Goal: Information Seeking & Learning: Understand process/instructions

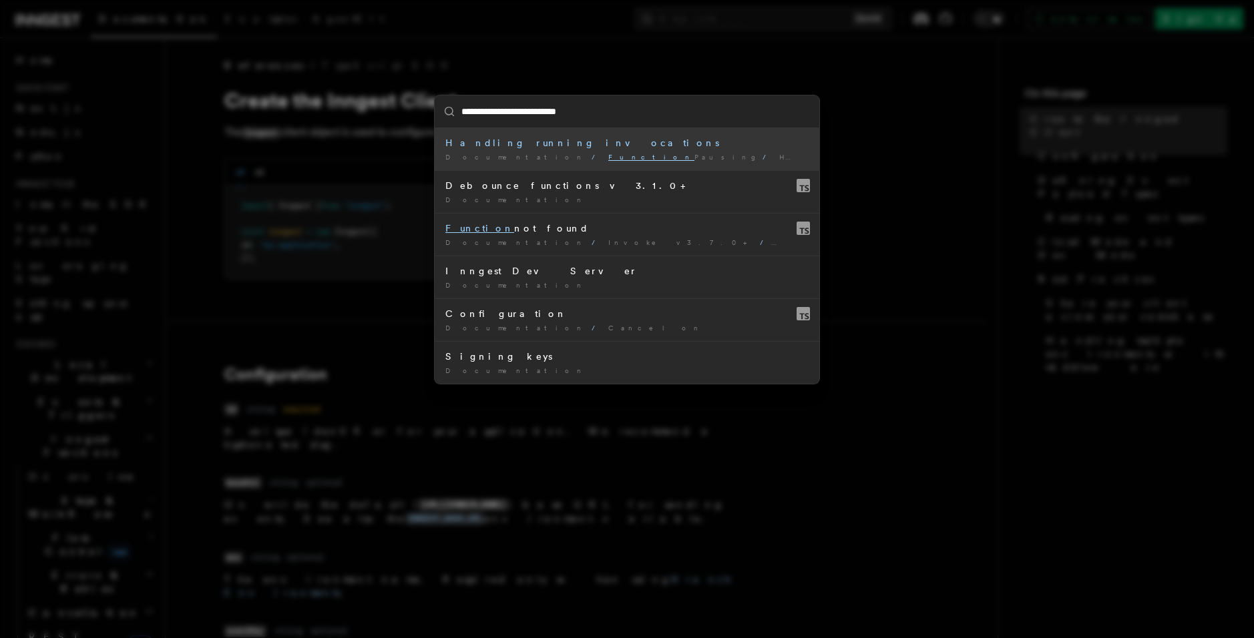
type input "**********"
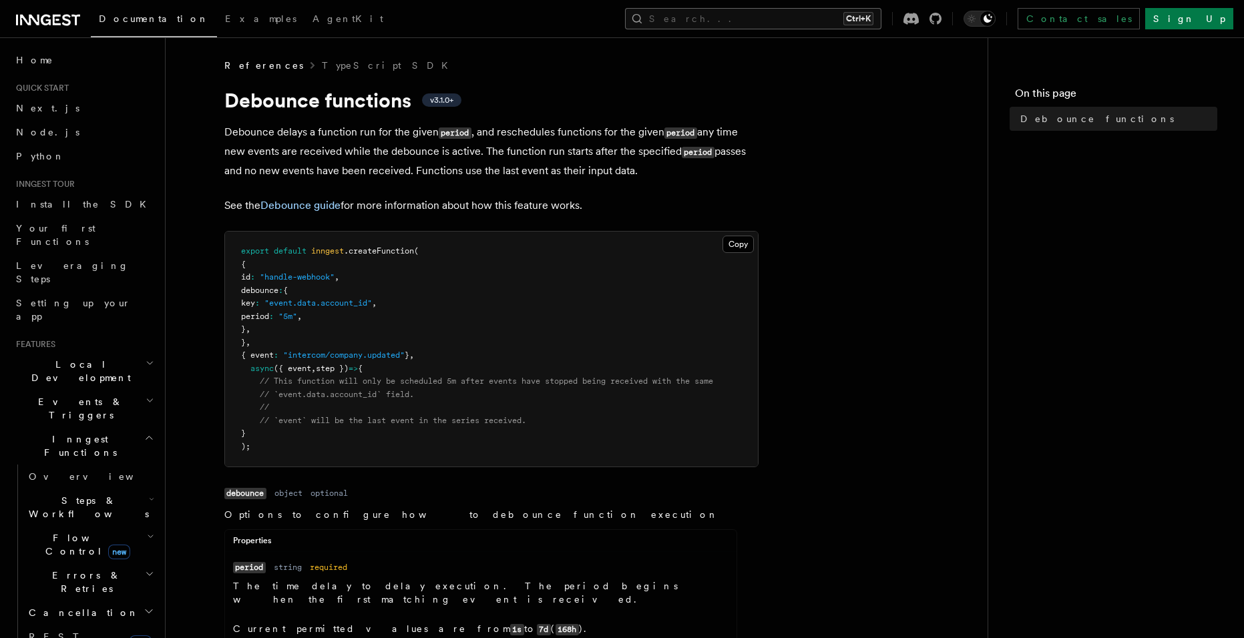
click at [751, 27] on button "Search... Ctrl+K" at bounding box center [753, 18] width 256 height 21
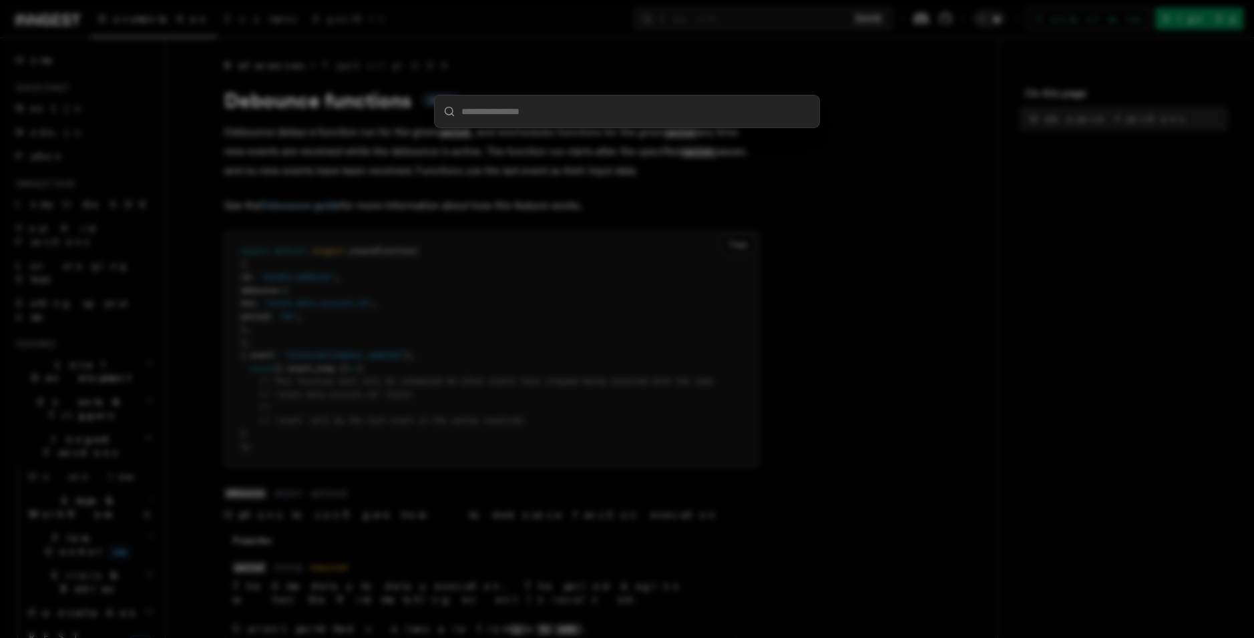
type input "*"
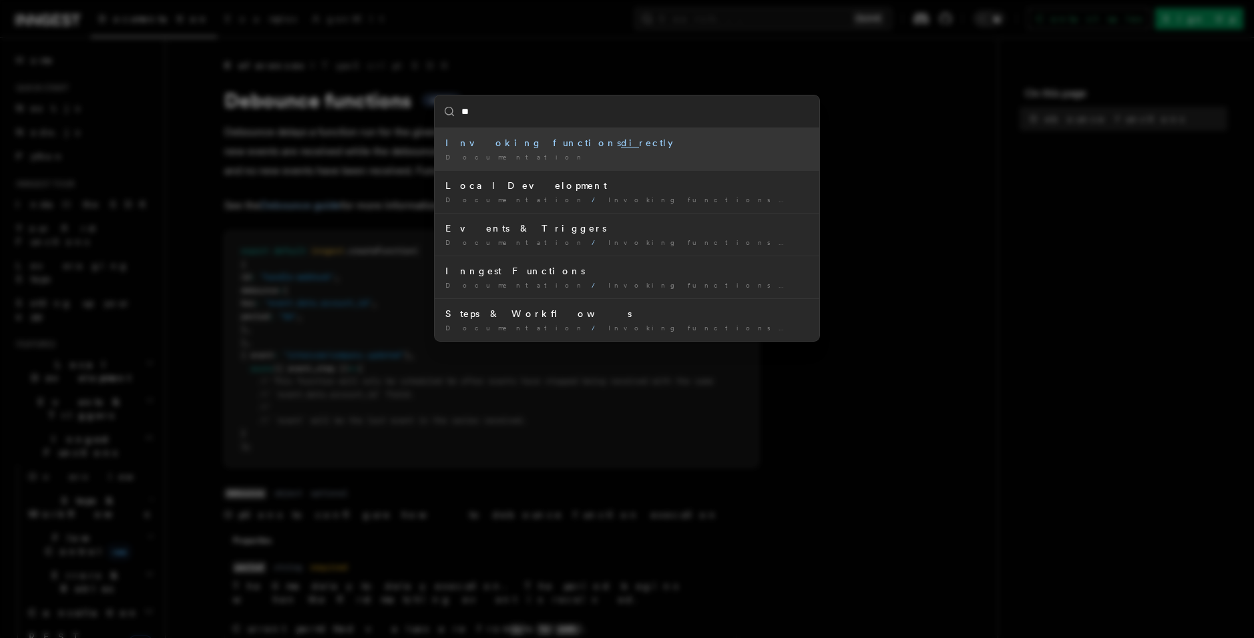
type input "*"
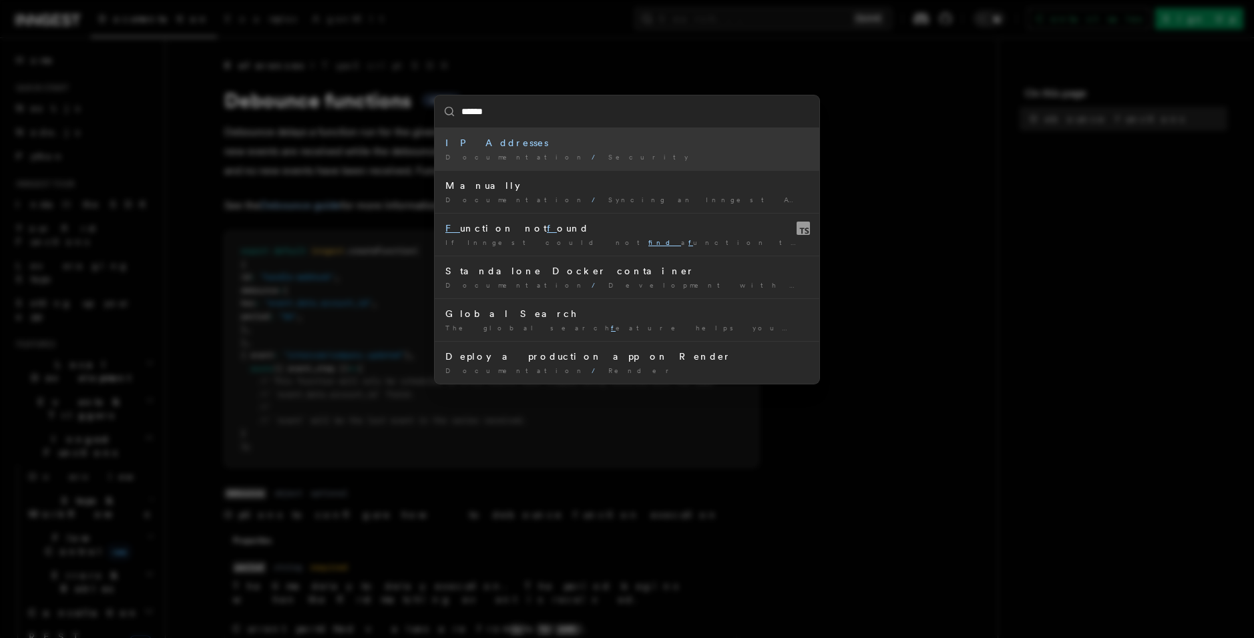
type input "****"
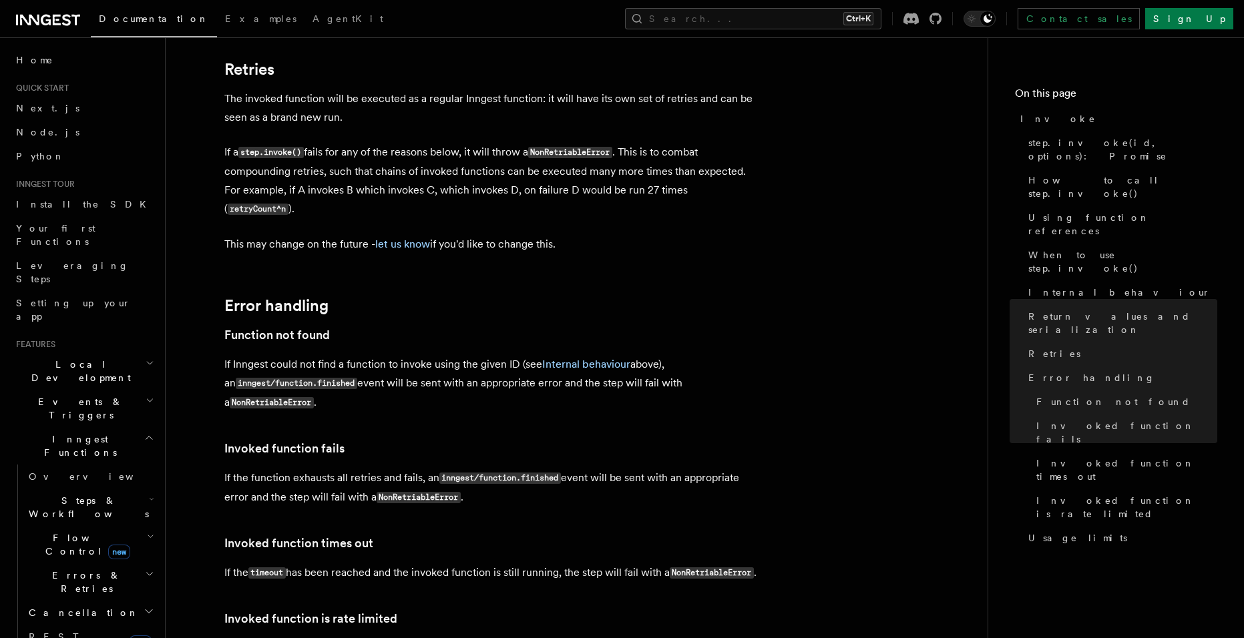
scroll to position [2616, 0]
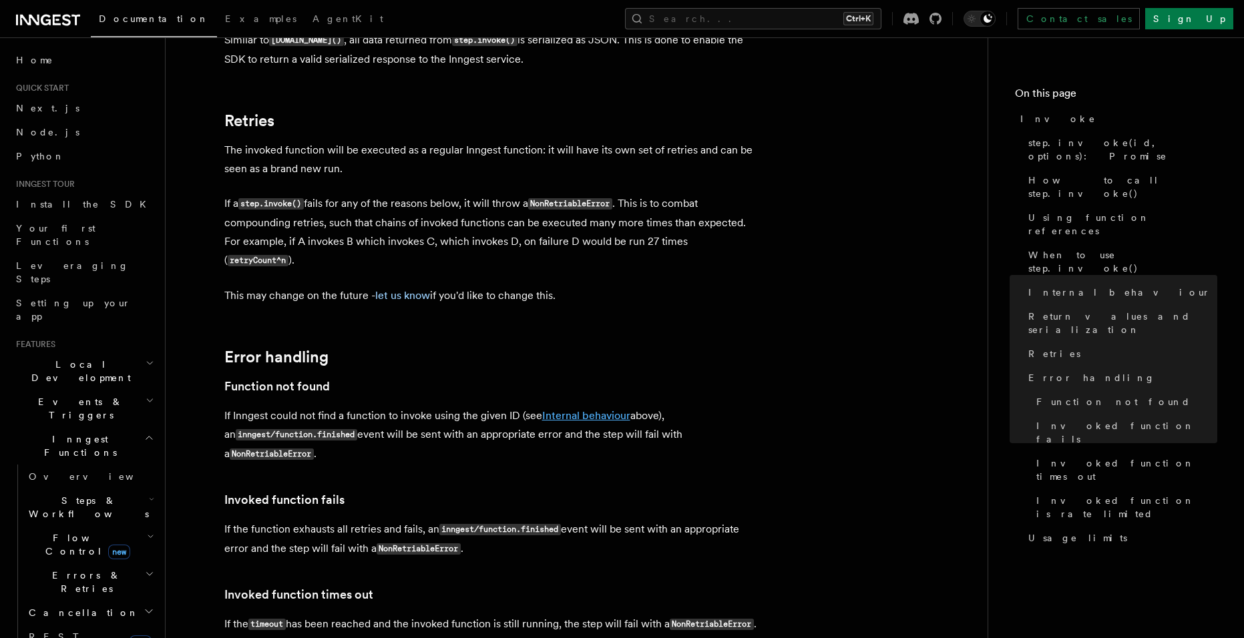
click at [557, 409] on link "Internal behaviour" at bounding box center [586, 415] width 88 height 13
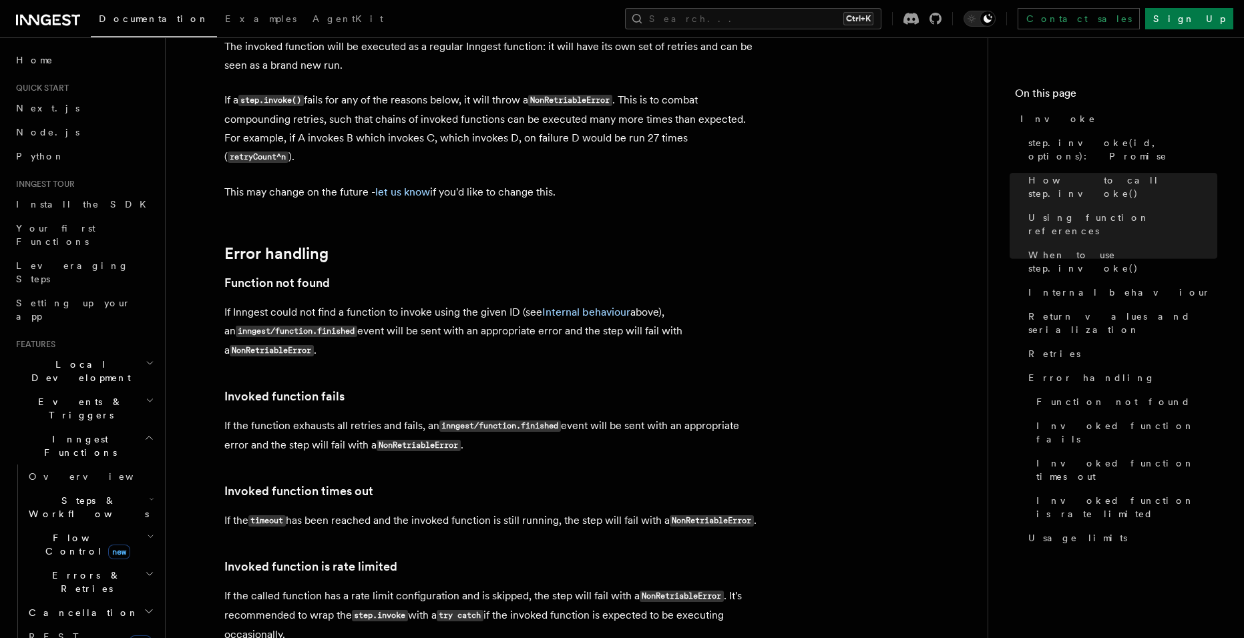
scroll to position [2720, 0]
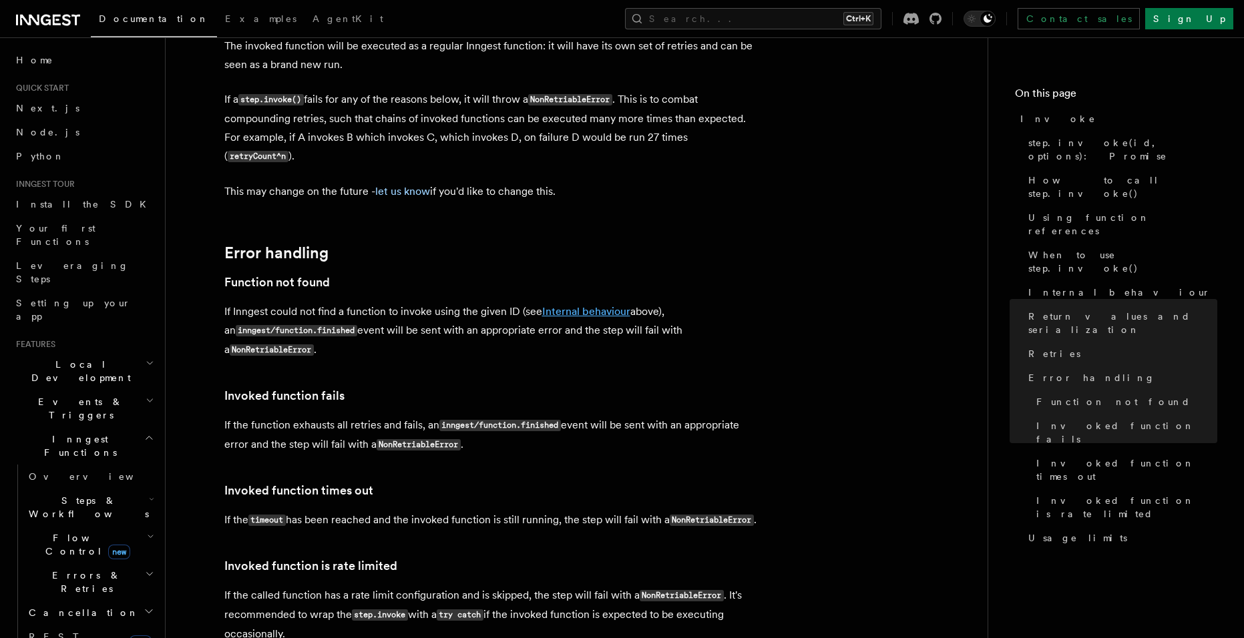
click at [573, 305] on link "Internal behaviour" at bounding box center [586, 311] width 88 height 13
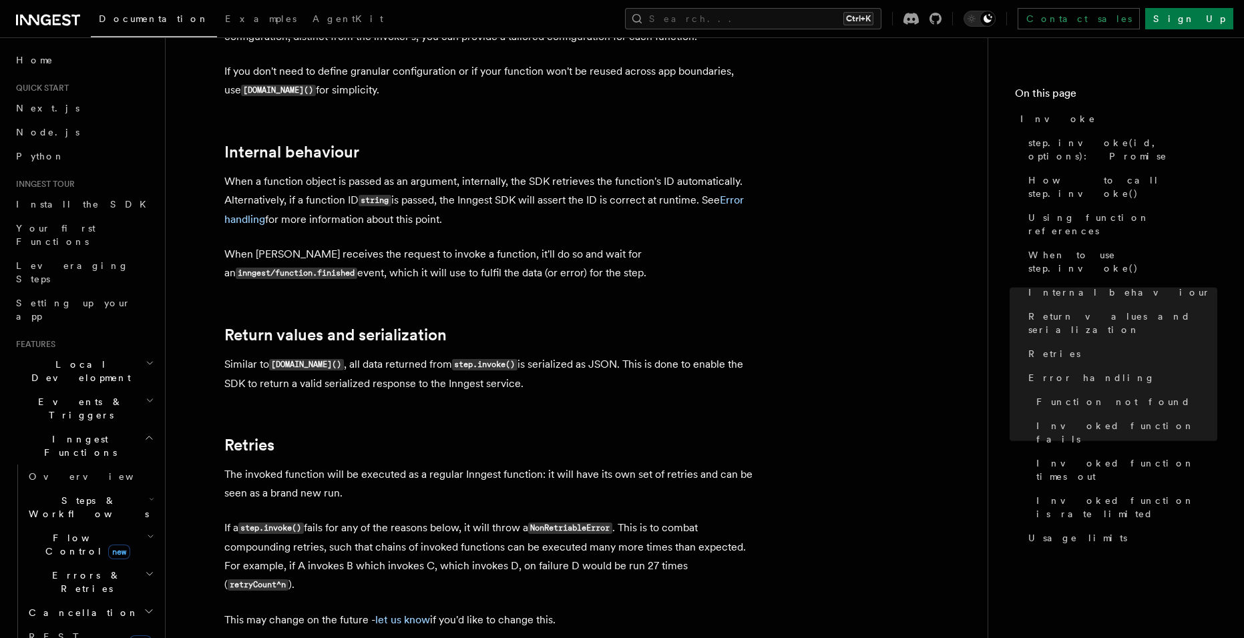
scroll to position [2209, 0]
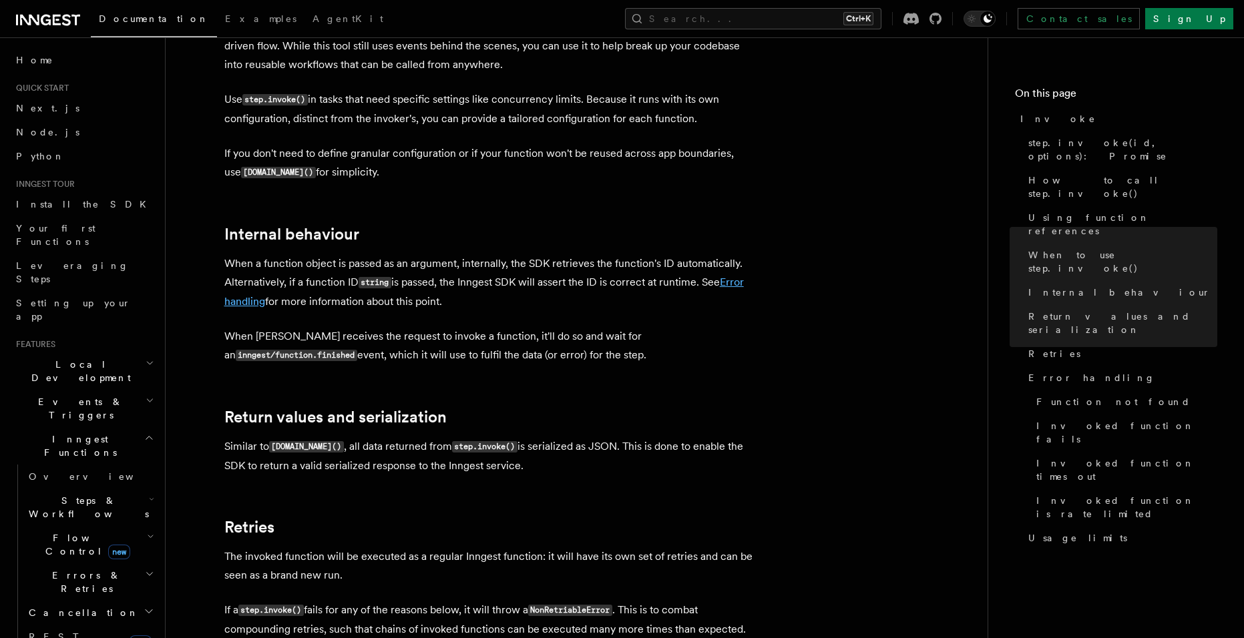
click at [744, 276] on link "Error handling" at bounding box center [484, 292] width 520 height 32
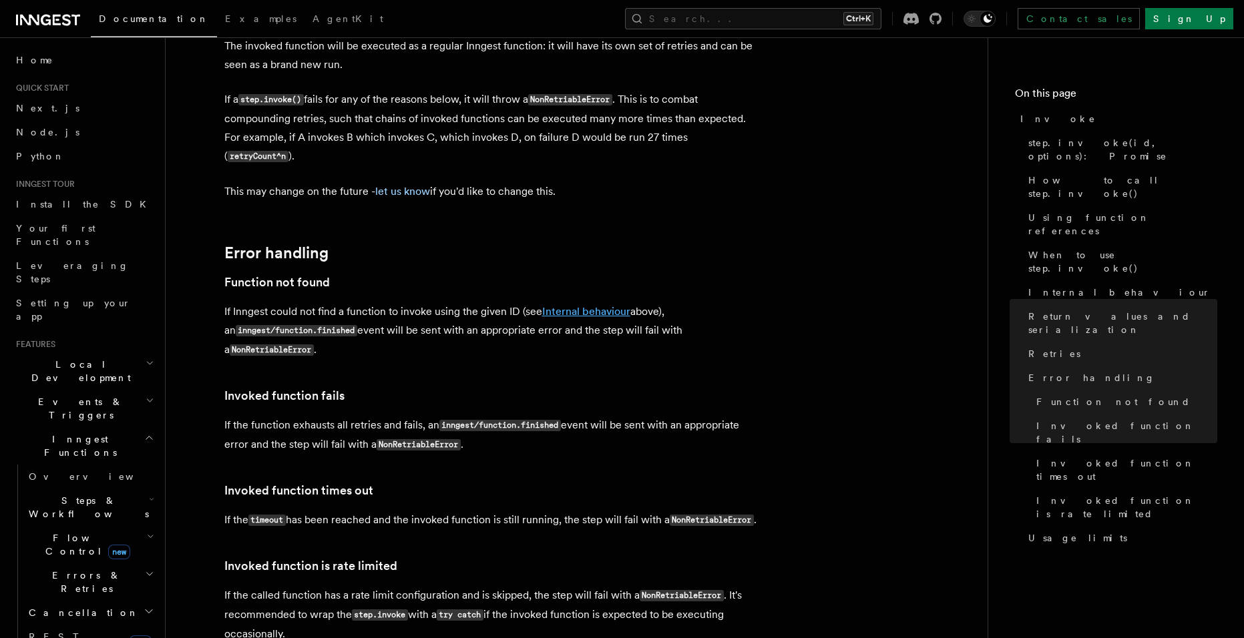
click at [588, 305] on link "Internal behaviour" at bounding box center [586, 311] width 88 height 13
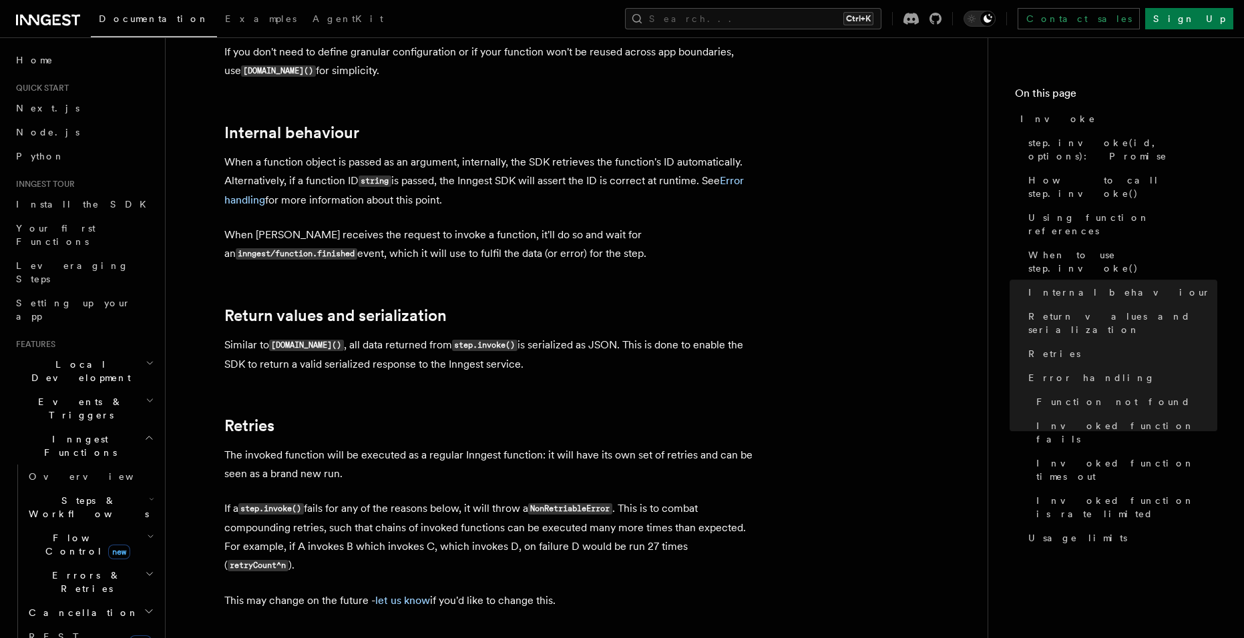
scroll to position [2209, 0]
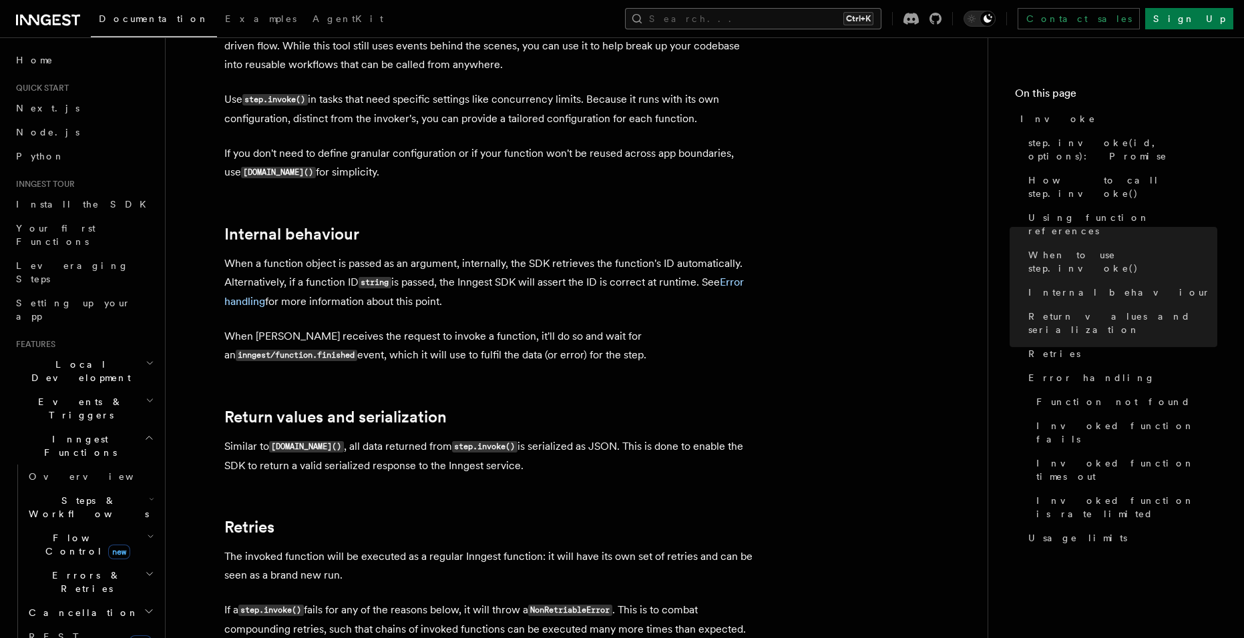
click at [850, 14] on button "Search... Ctrl+K" at bounding box center [753, 18] width 256 height 21
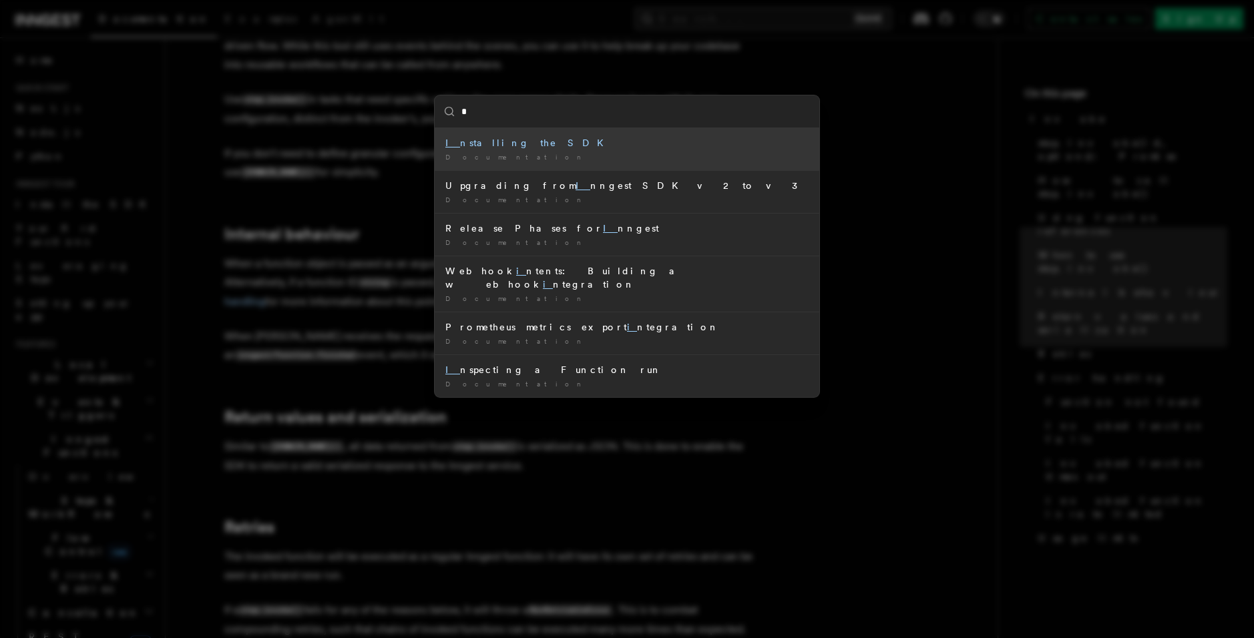
type input "**"
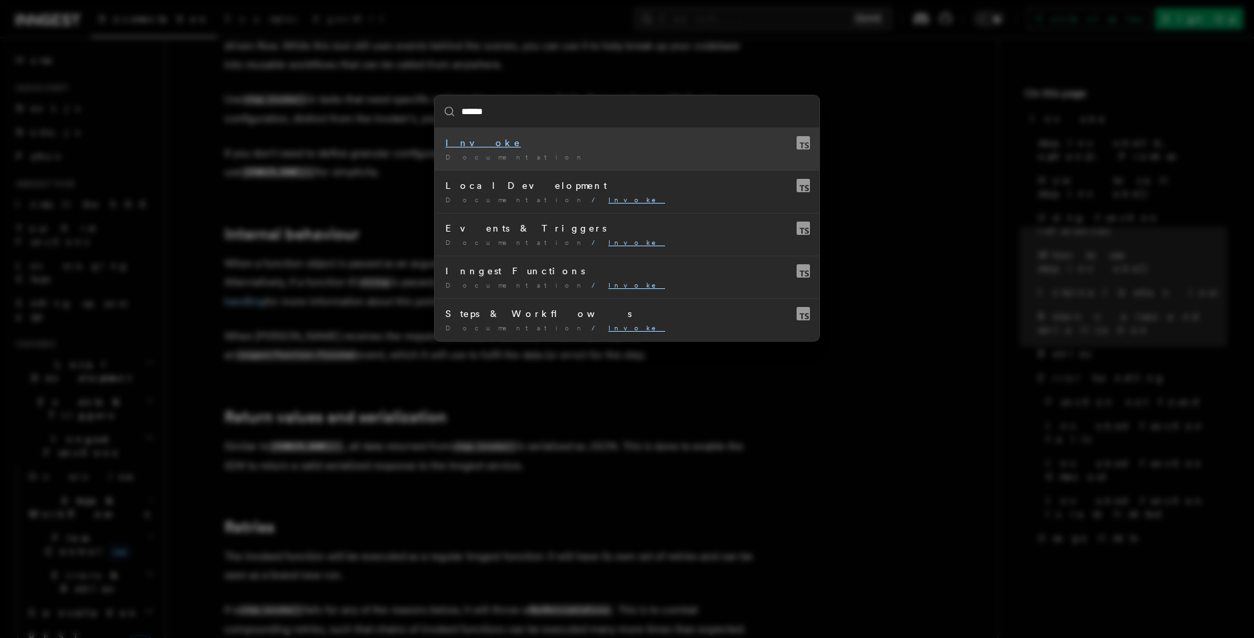
type input "*****"
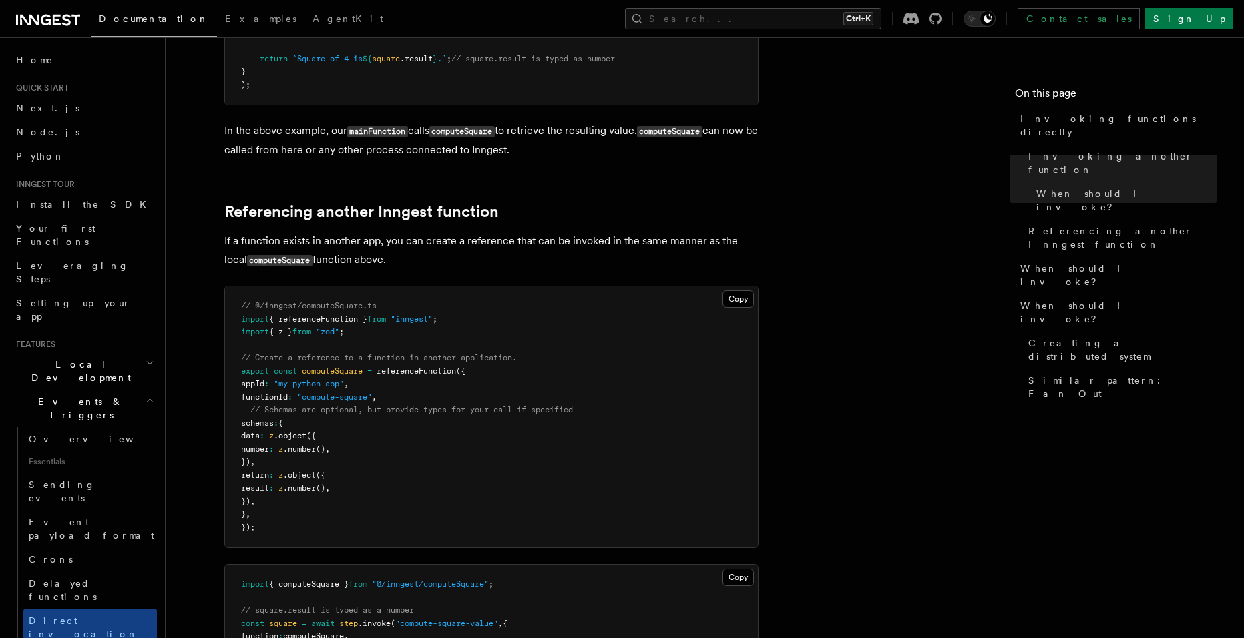
scroll to position [935, 0]
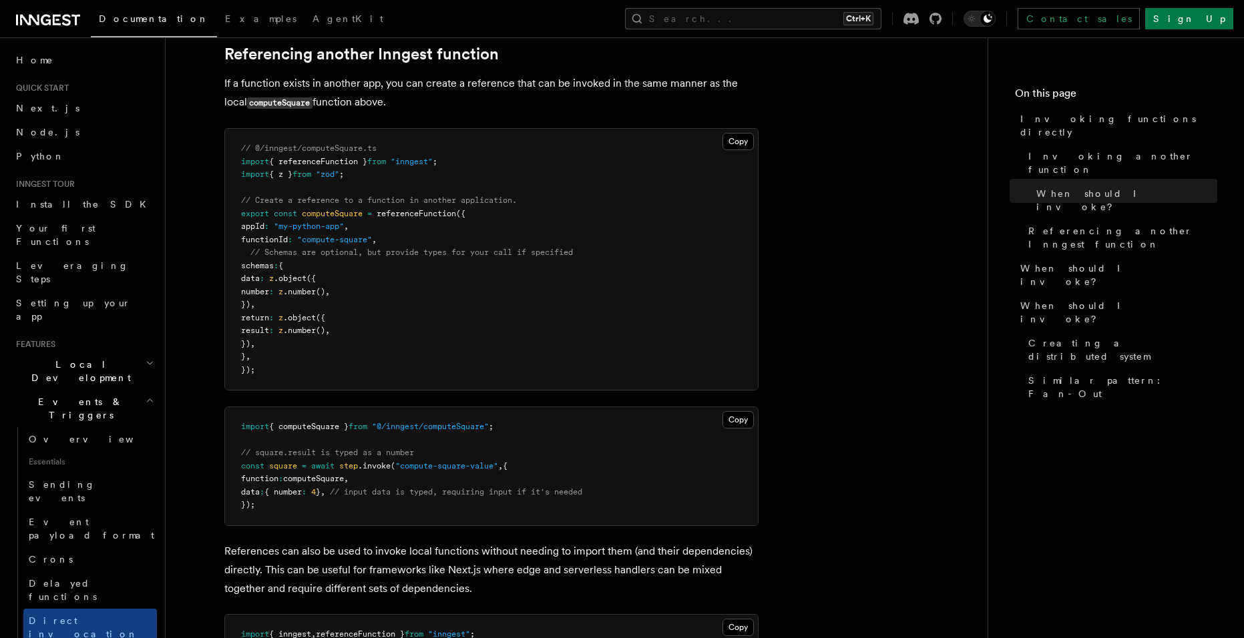
click at [560, 303] on pre "// @/inngest/computeSquare.ts import { referenceFunction } from "inngest" ; imp…" at bounding box center [491, 259] width 533 height 261
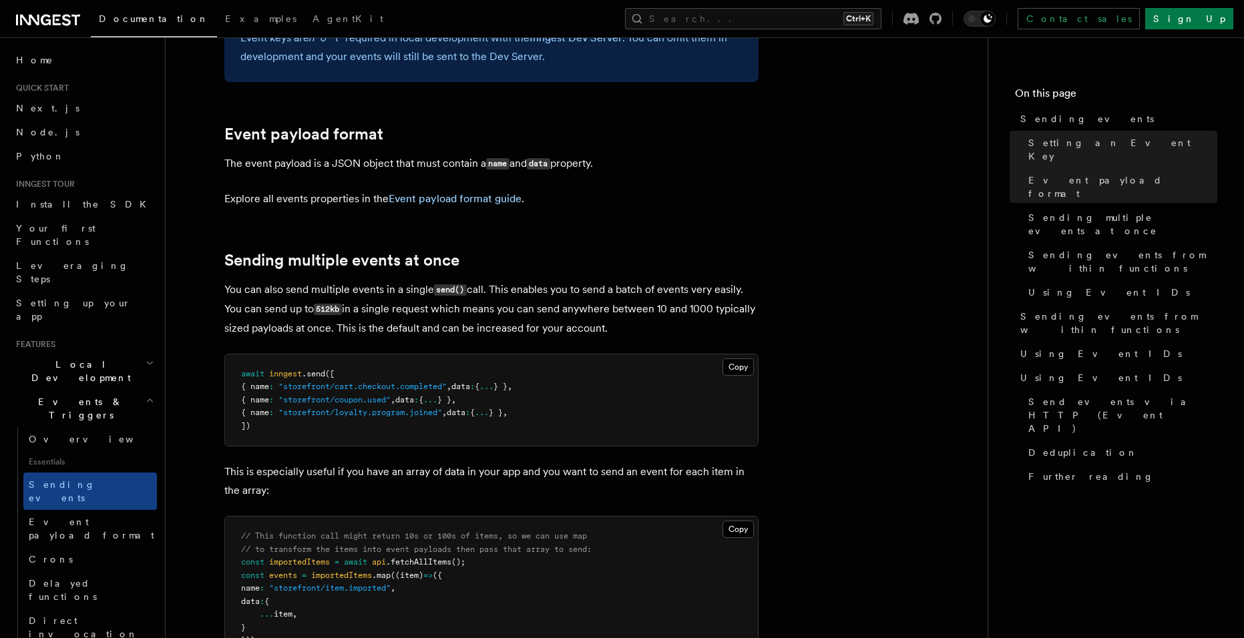
scroll to position [1536, 0]
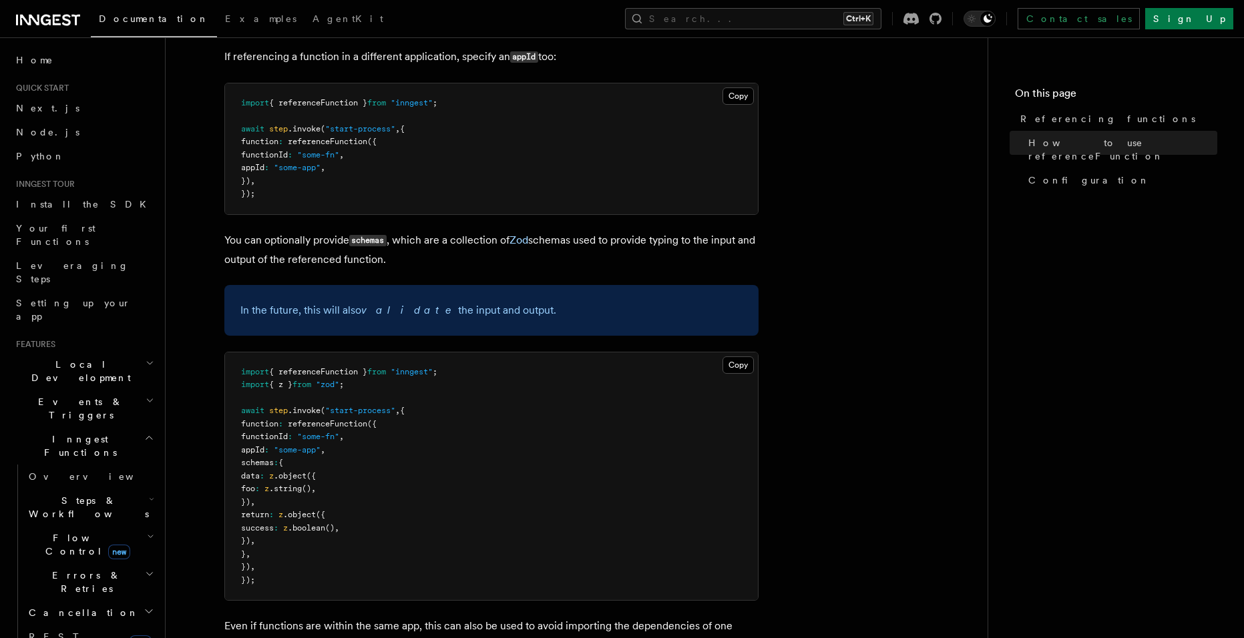
scroll to position [1002, 0]
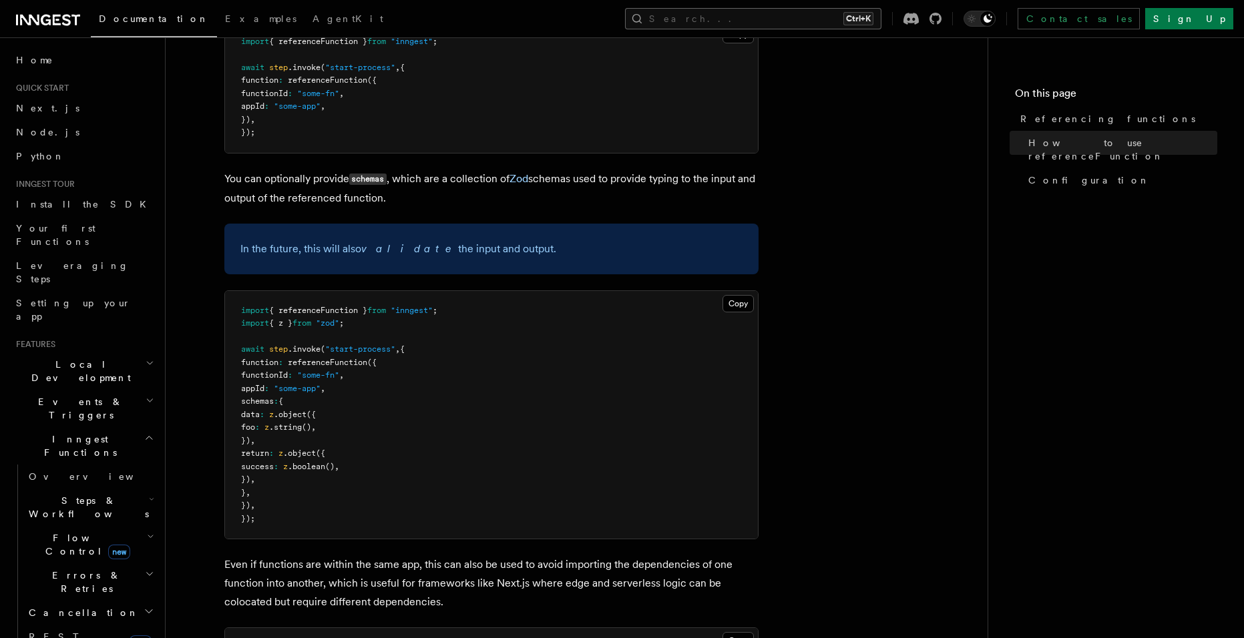
click at [793, 19] on button "Search... Ctrl+K" at bounding box center [753, 18] width 256 height 21
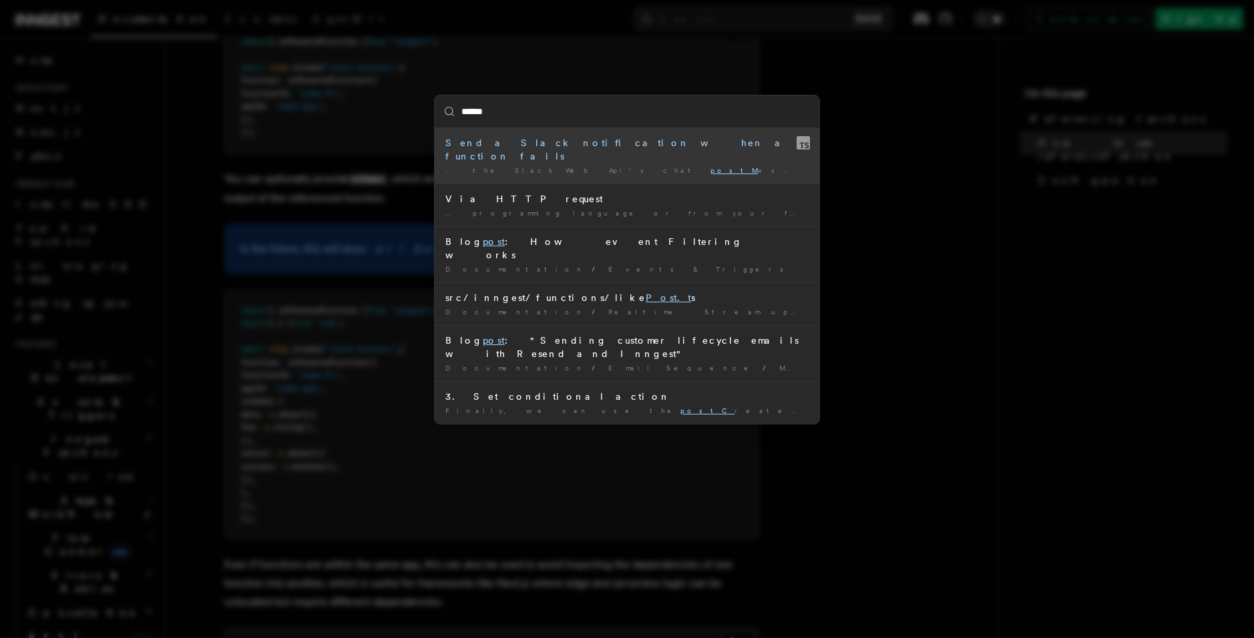
type input "*******"
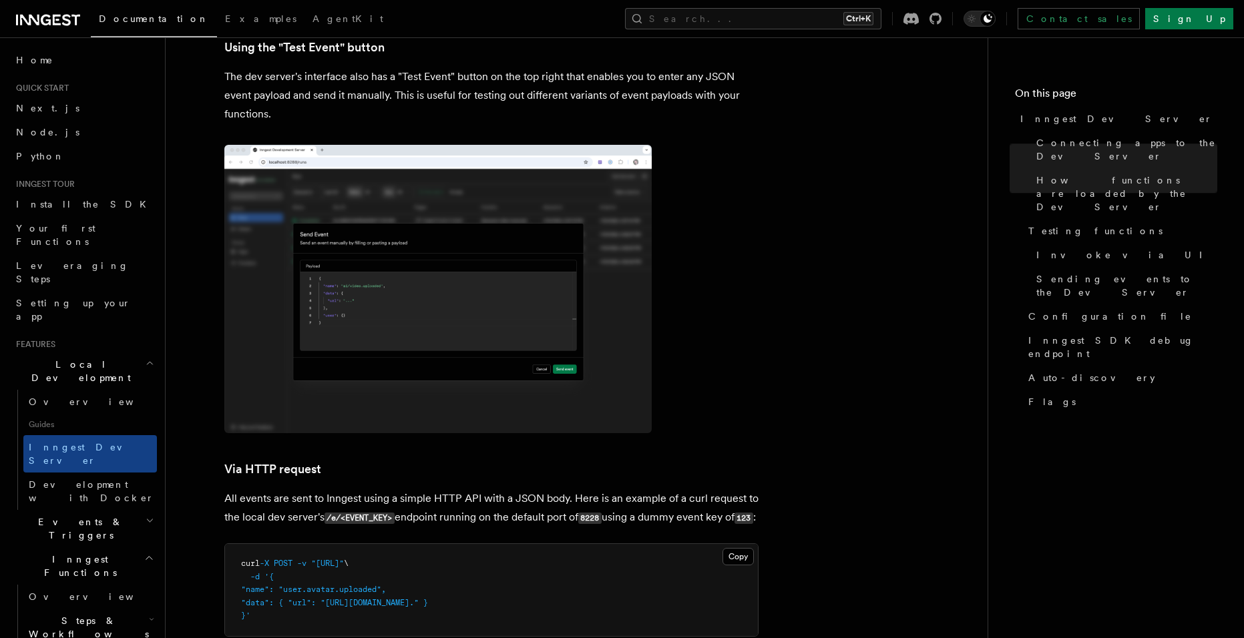
scroll to position [2455, 0]
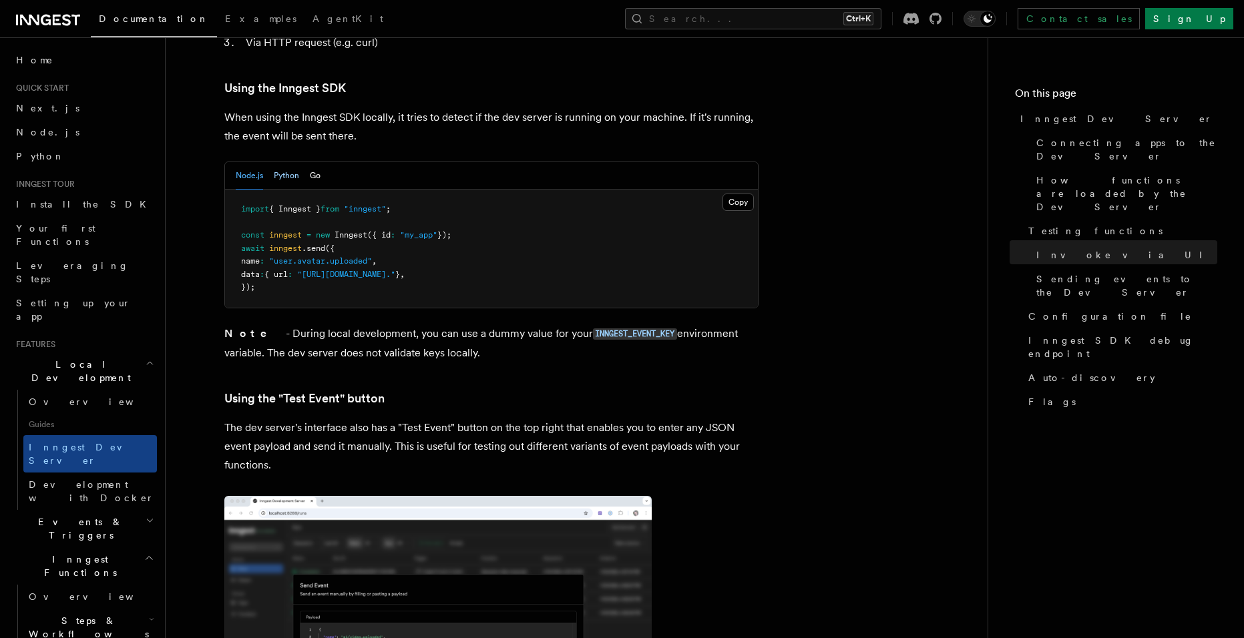
click at [284, 162] on button "Python" at bounding box center [286, 175] width 25 height 27
click at [241, 162] on button "Node.js" at bounding box center [249, 175] width 27 height 27
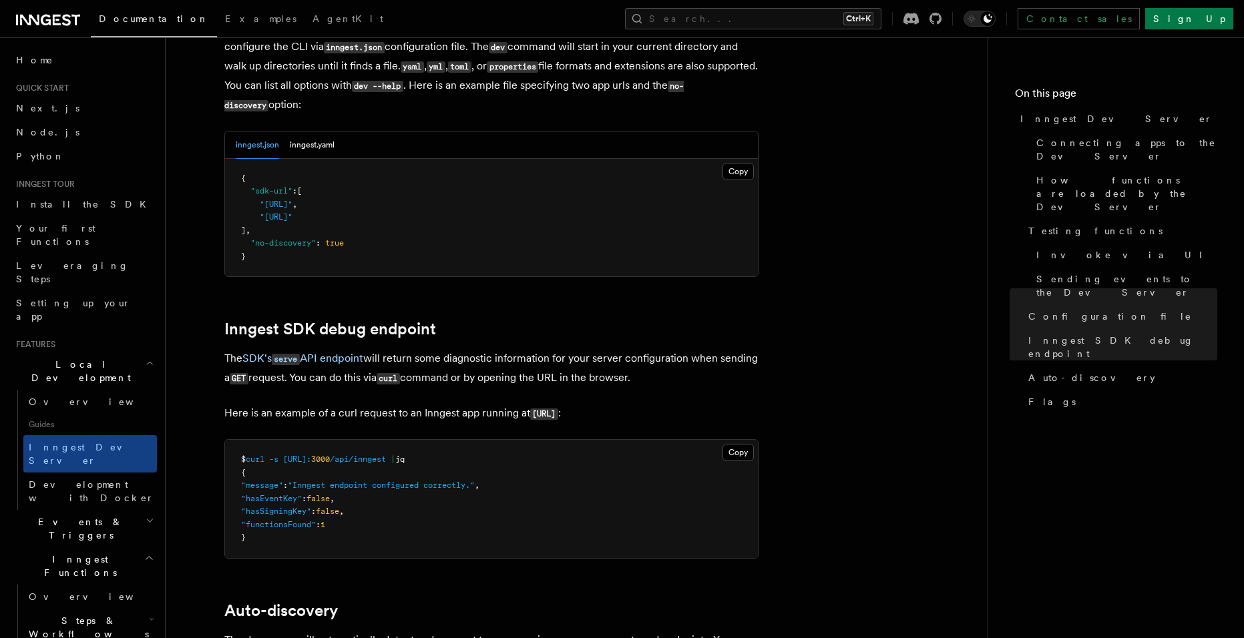
scroll to position [3523, 0]
